Goal: Communication & Community: Ask a question

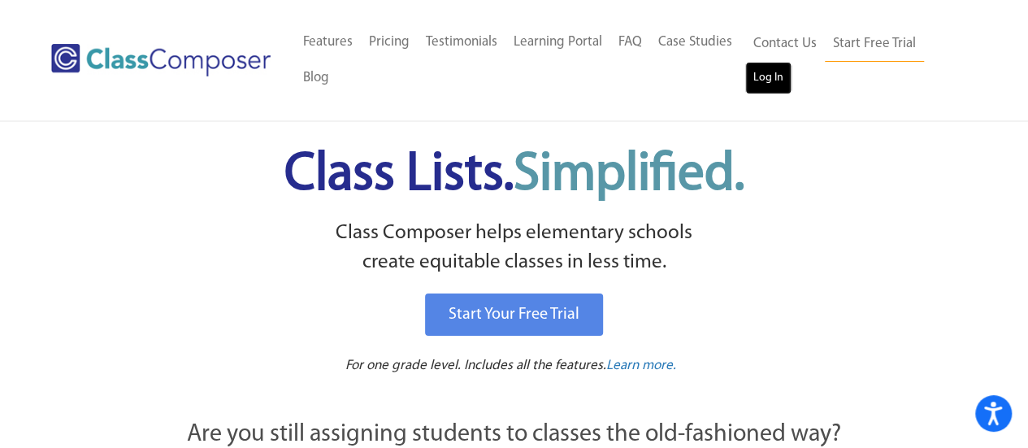
click at [773, 71] on link "Log In" at bounding box center [768, 78] width 46 height 33
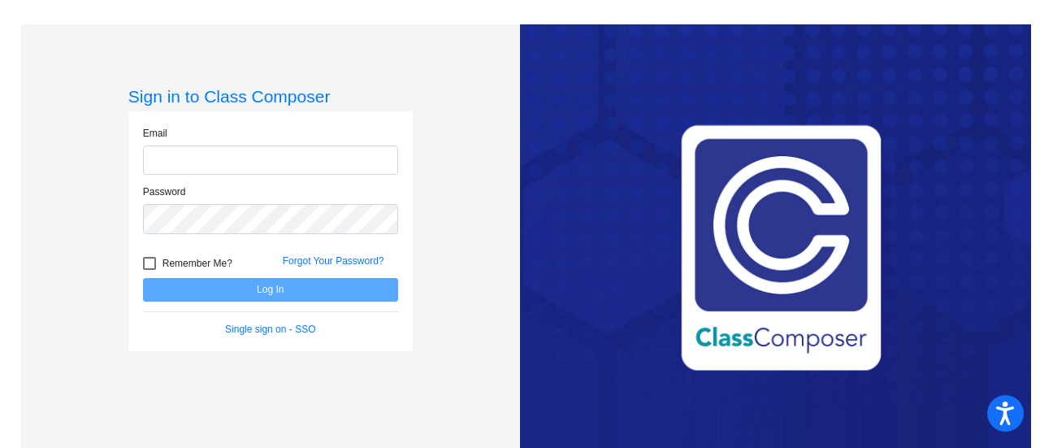
click at [264, 162] on input "email" at bounding box center [270, 160] width 255 height 30
type input "[EMAIL_ADDRESS][DOMAIN_NAME]"
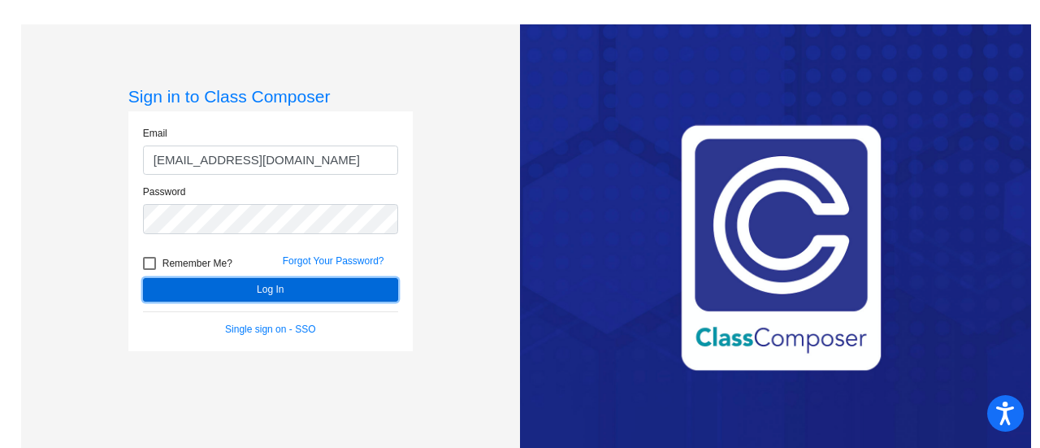
click at [250, 287] on button "Log In" at bounding box center [270, 290] width 255 height 24
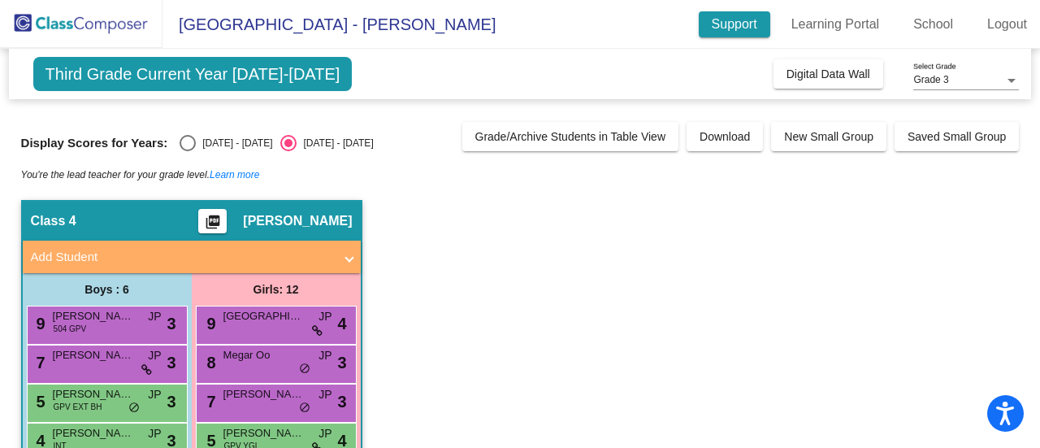
click at [734, 15] on link "Support" at bounding box center [735, 24] width 72 height 26
click at [100, 17] on img at bounding box center [81, 24] width 163 height 48
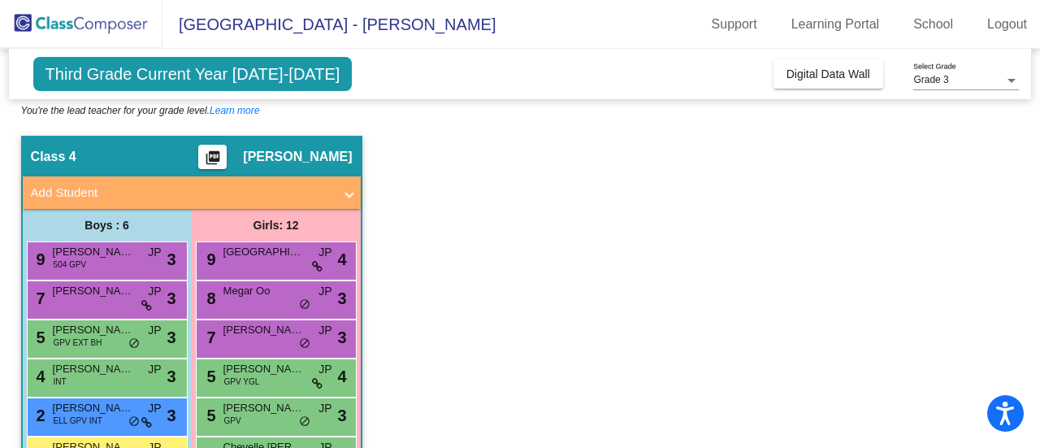
scroll to position [71, 0]
